Goal: Transaction & Acquisition: Purchase product/service

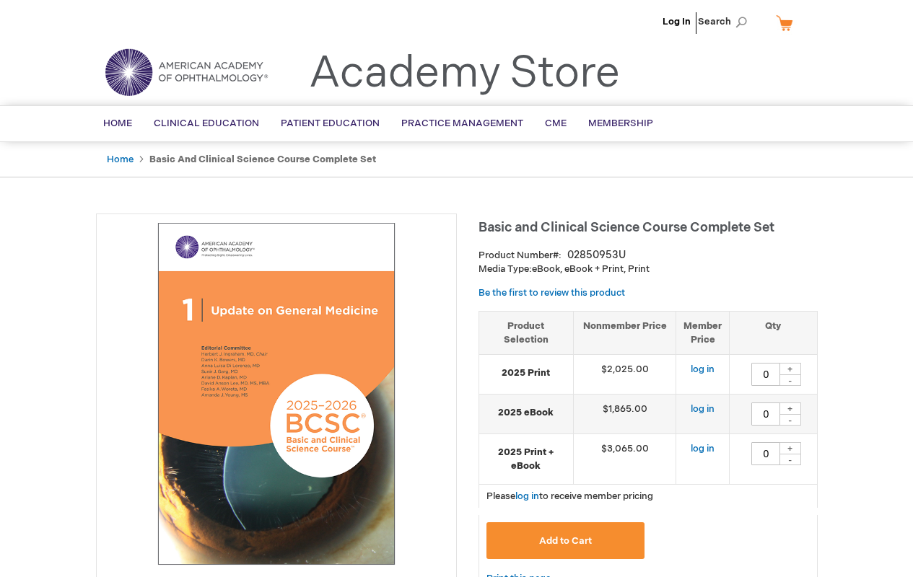
click at [766, 374] on input "0" at bounding box center [765, 374] width 29 height 23
type input "1"
click at [565, 540] on span "Add to Cart" at bounding box center [565, 541] width 53 height 12
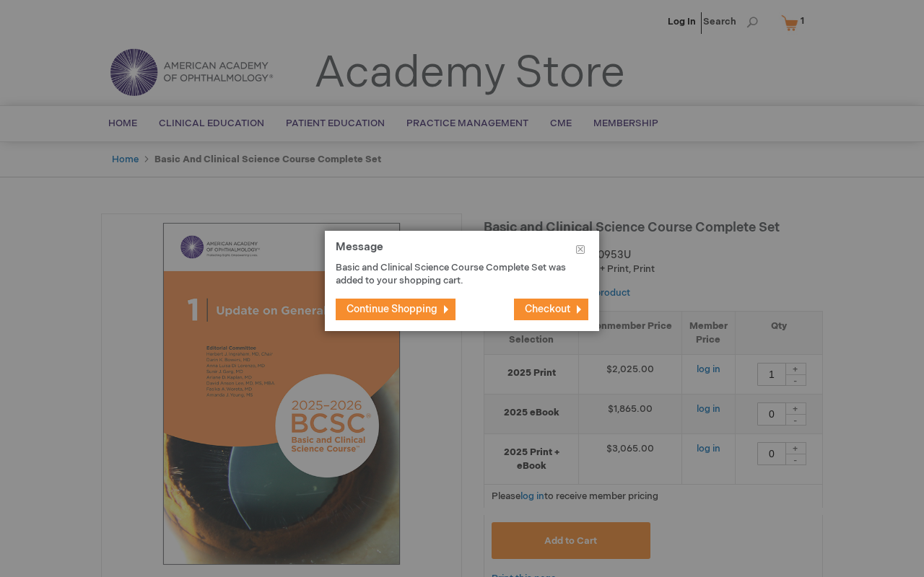
click at [580, 253] on button "Close" at bounding box center [580, 252] width 38 height 43
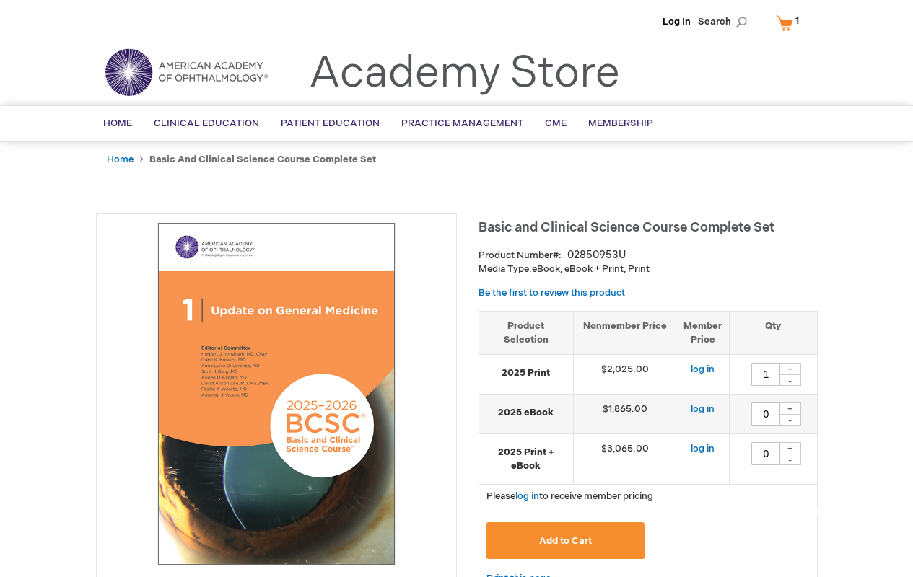
click at [565, 540] on span "Add to Cart" at bounding box center [565, 541] width 53 height 12
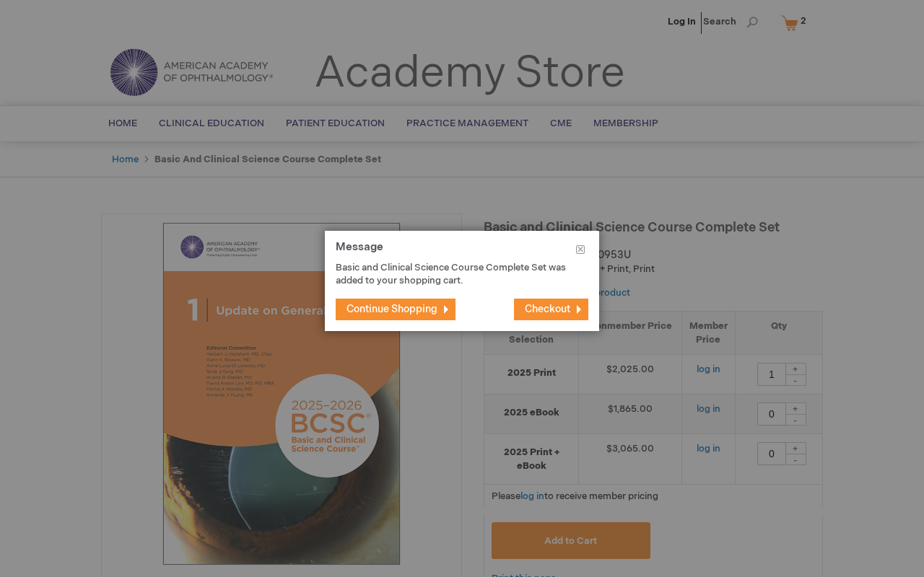
click at [546, 309] on span "Checkout" at bounding box center [547, 309] width 45 height 12
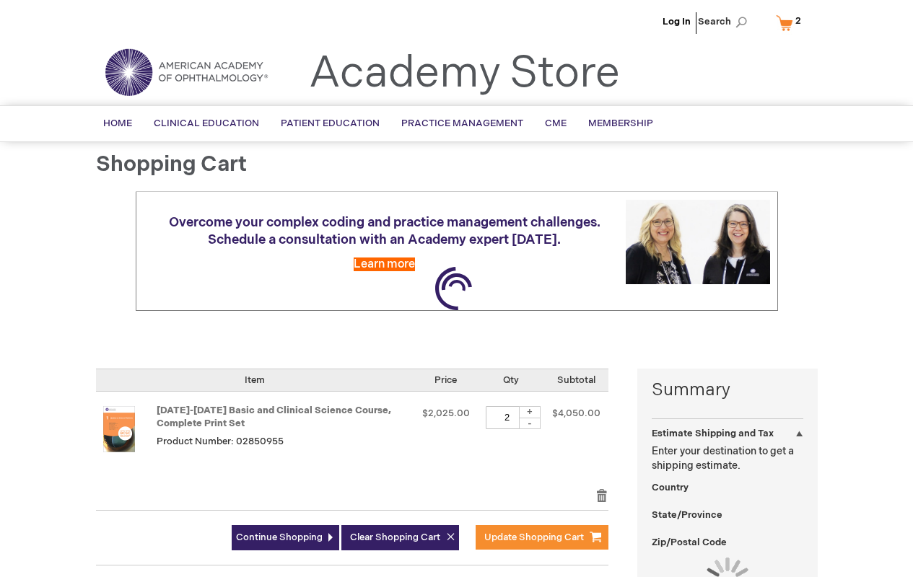
select select "US"
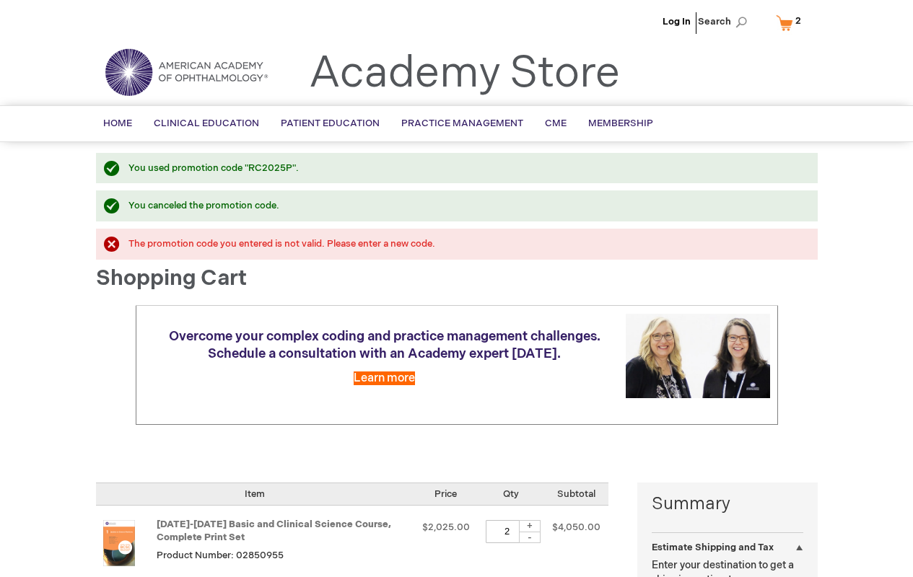
select select "US"
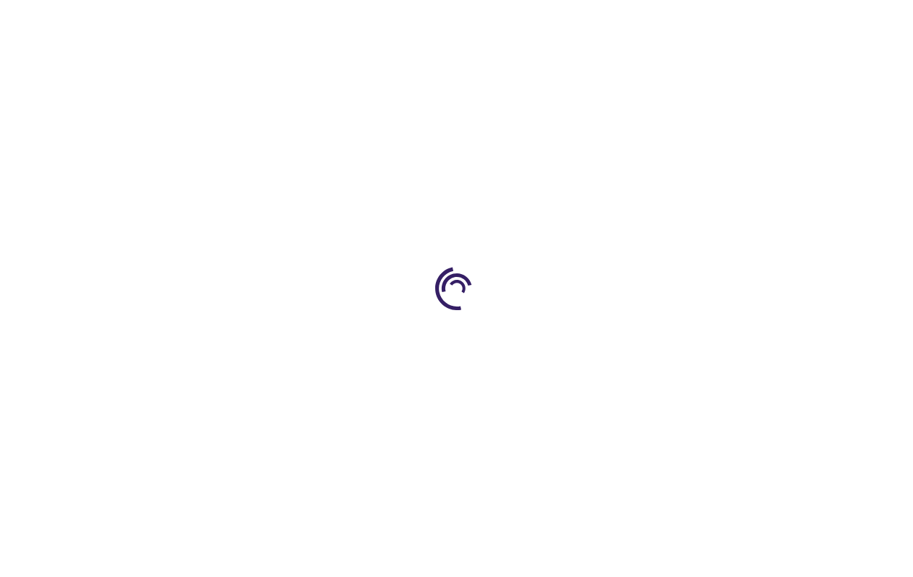
select select "US"
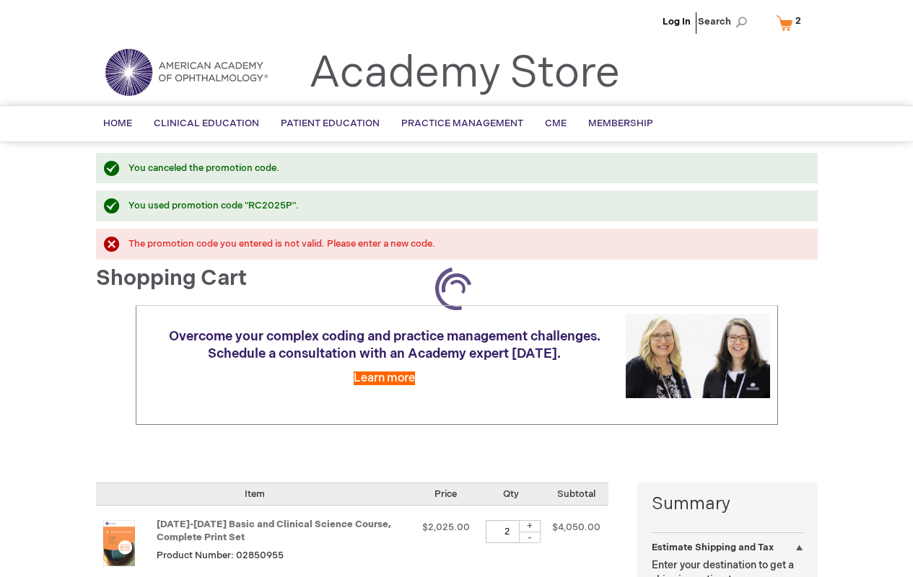
select select "US"
